Goal: Navigation & Orientation: Find specific page/section

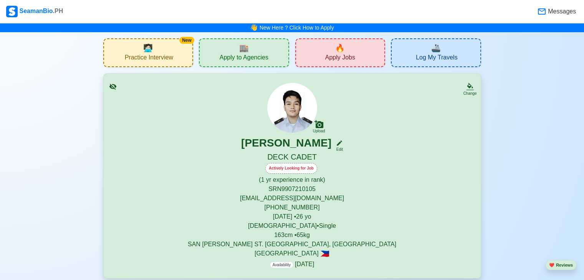
click at [551, 13] on span "Messages" at bounding box center [561, 11] width 30 height 9
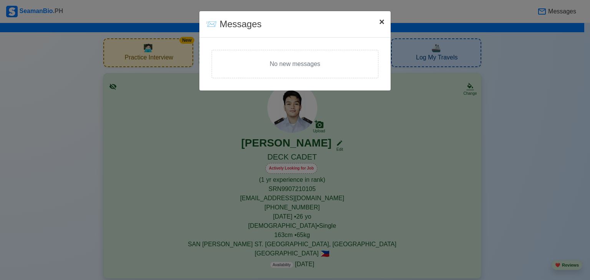
click at [380, 22] on span "×" at bounding box center [381, 22] width 5 height 10
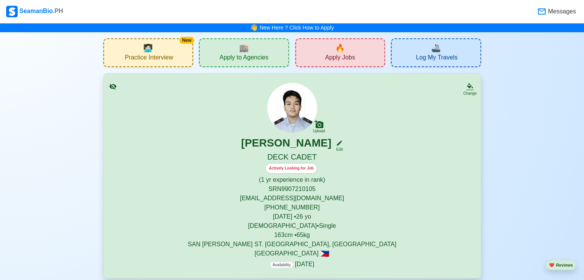
click at [434, 46] on span "🚢" at bounding box center [436, 48] width 10 height 12
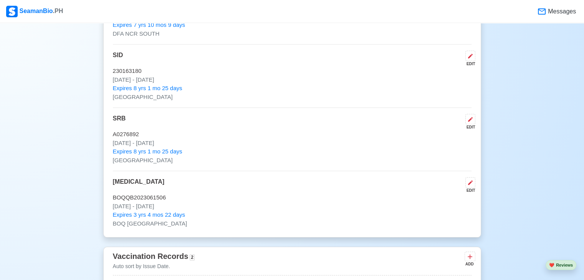
scroll to position [660, 0]
